Goal: Task Accomplishment & Management: Manage account settings

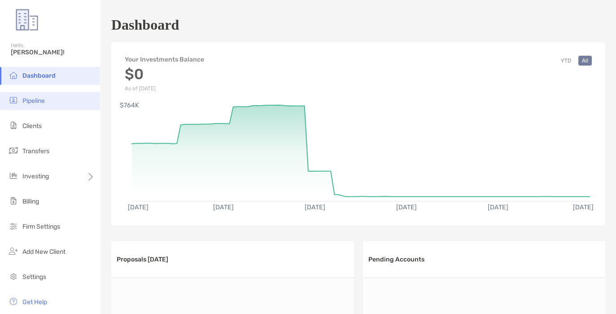
click at [32, 104] on span "Pipeline" at bounding box center [33, 101] width 22 height 8
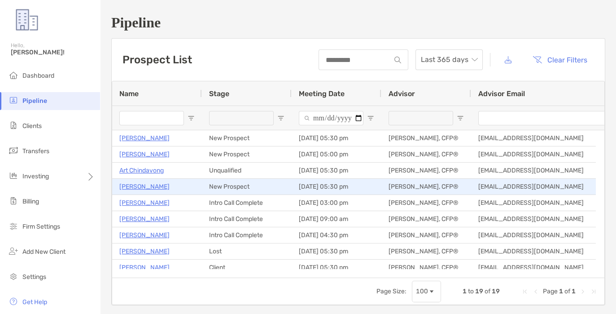
click at [148, 184] on p "[PERSON_NAME]" at bounding box center [144, 186] width 50 height 11
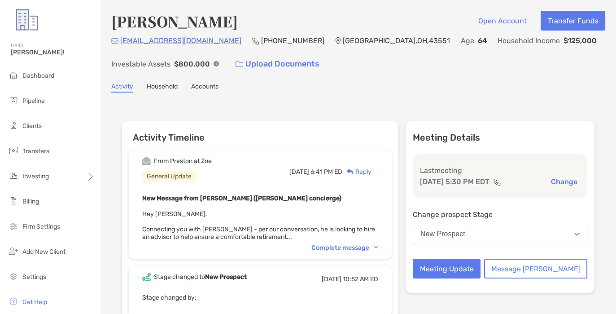
scroll to position [56, 0]
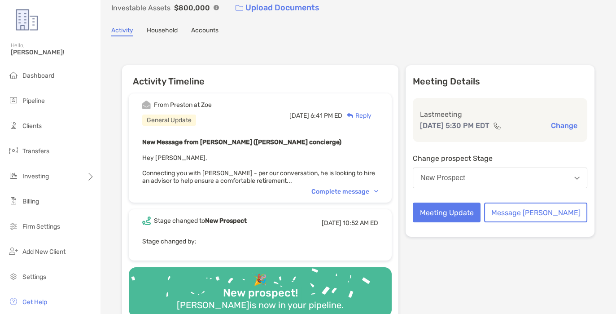
click at [340, 188] on div "Complete message" at bounding box center [344, 192] width 67 height 8
